Goal: Task Accomplishment & Management: Manage account settings

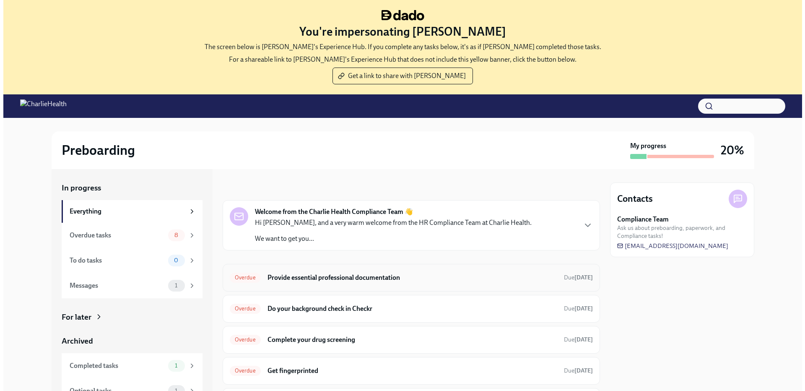
scroll to position [10, 0]
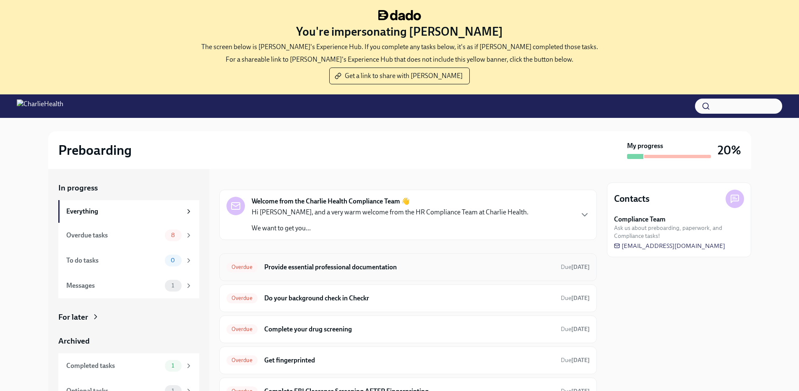
click at [349, 268] on h6 "Provide essential professional documentation" at bounding box center [409, 267] width 290 height 9
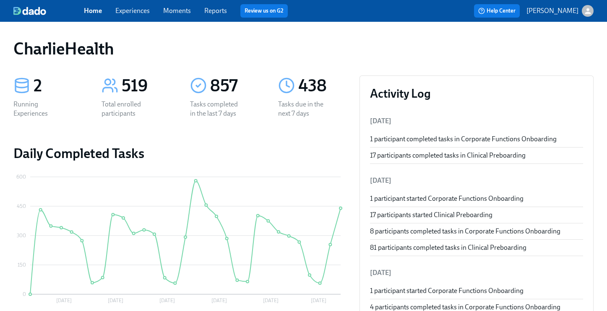
click at [119, 7] on div "Home Experiences Moments Reports Review us on G2" at bounding box center [211, 10] width 255 height 13
click at [142, 11] on link "Experiences" at bounding box center [132, 11] width 34 height 8
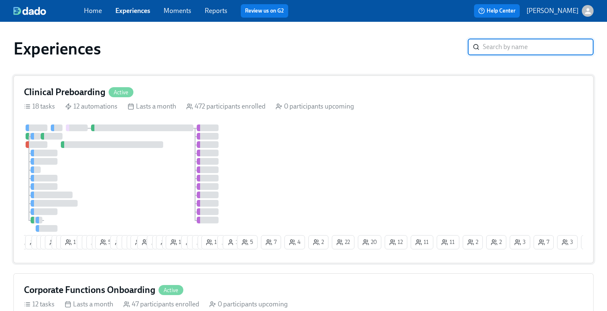
click at [76, 97] on h4 "Clinical Preboarding" at bounding box center [64, 92] width 81 height 13
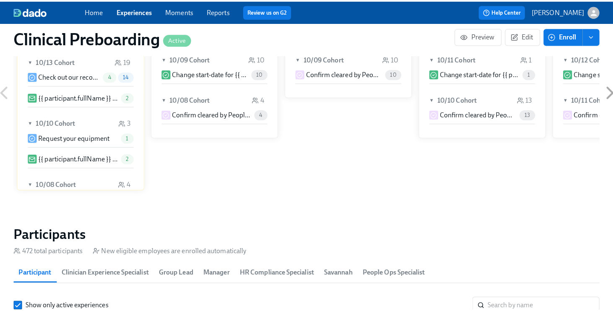
scroll to position [842, 0]
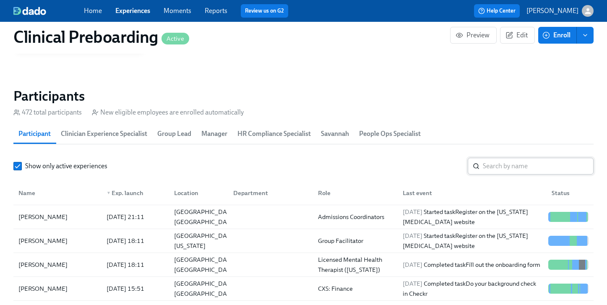
click at [497, 167] on input "search" at bounding box center [538, 166] width 111 height 17
type input "isatu"
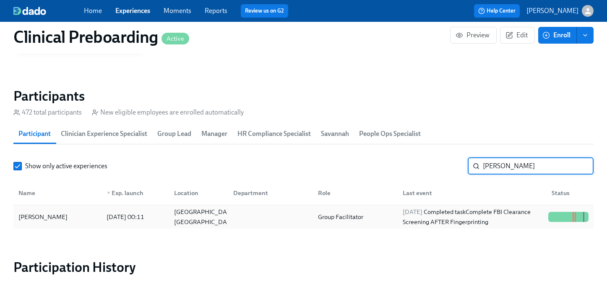
click at [575, 211] on div at bounding box center [568, 216] width 47 height 17
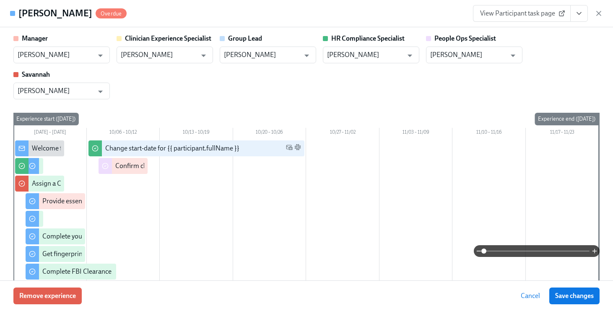
click at [578, 11] on icon "View task page" at bounding box center [579, 13] width 8 height 8
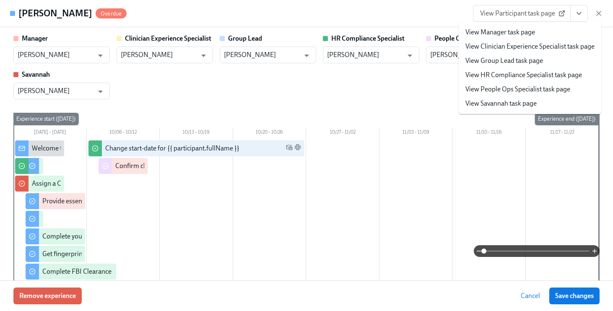
click at [514, 89] on link "View People Ops Specialist task page" at bounding box center [518, 89] width 105 height 9
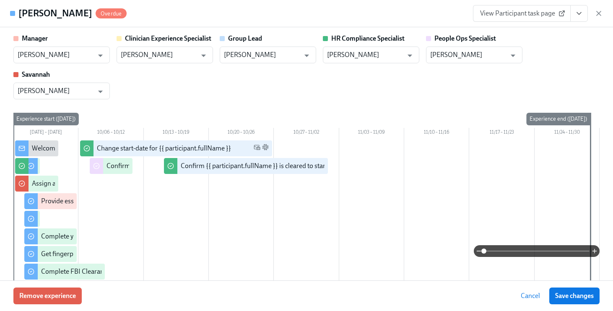
scroll to position [0, 10408]
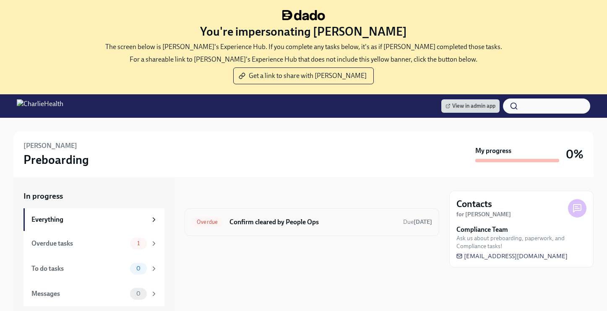
click at [295, 215] on div "Overdue Confirm cleared by People Ops Due [DATE]" at bounding box center [312, 222] width 255 height 28
click at [295, 222] on h6 "Confirm cleared by People Ops" at bounding box center [312, 222] width 167 height 9
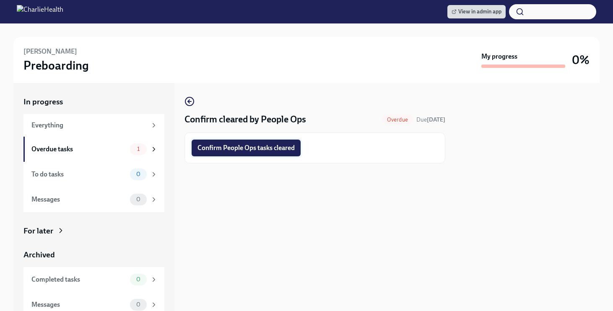
click at [262, 149] on span "Confirm People Ops tasks cleared" at bounding box center [246, 148] width 97 height 8
